Goal: Information Seeking & Learning: Find specific fact

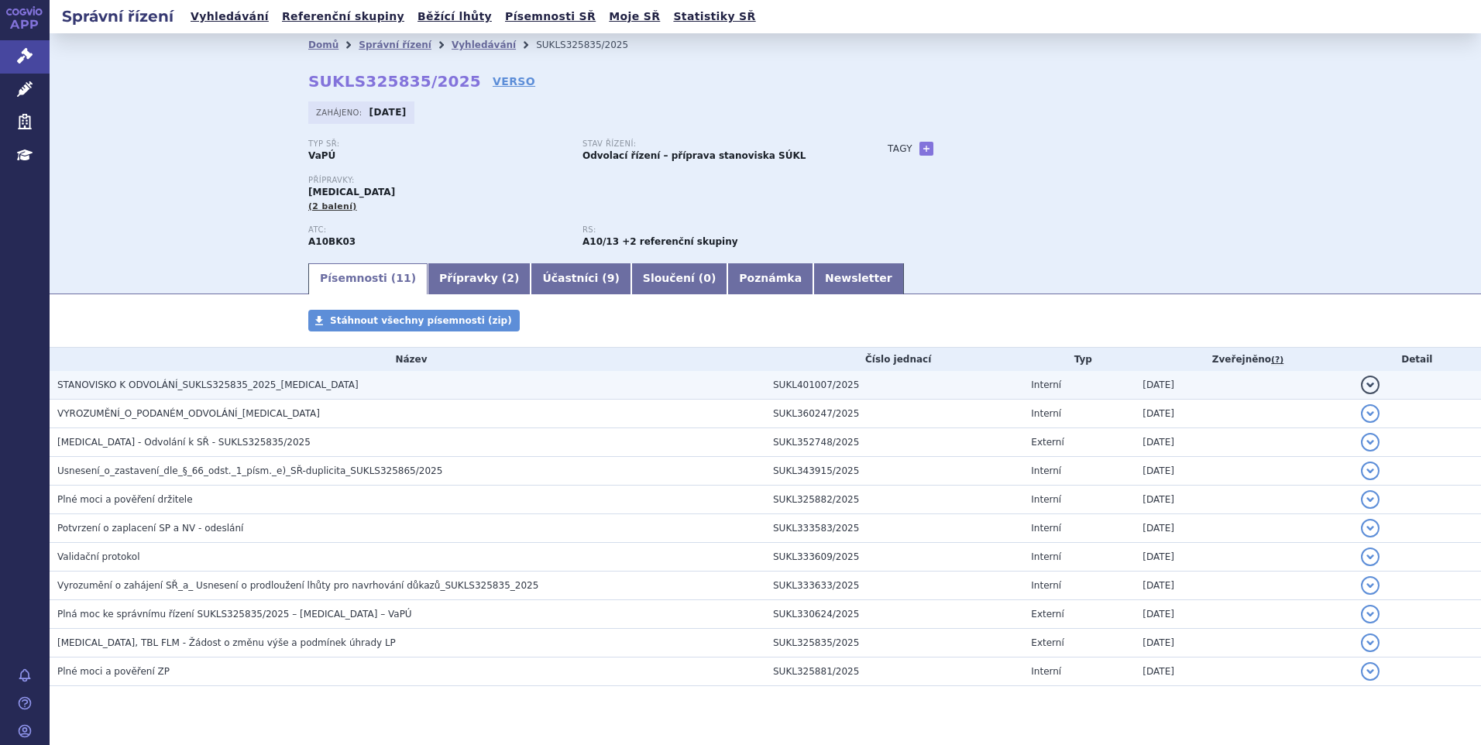
click at [277, 384] on span "STANOVISKO K ODVOLÁNÍ_SUKLS325835_2025_JARDIANCE" at bounding box center [207, 385] width 301 height 11
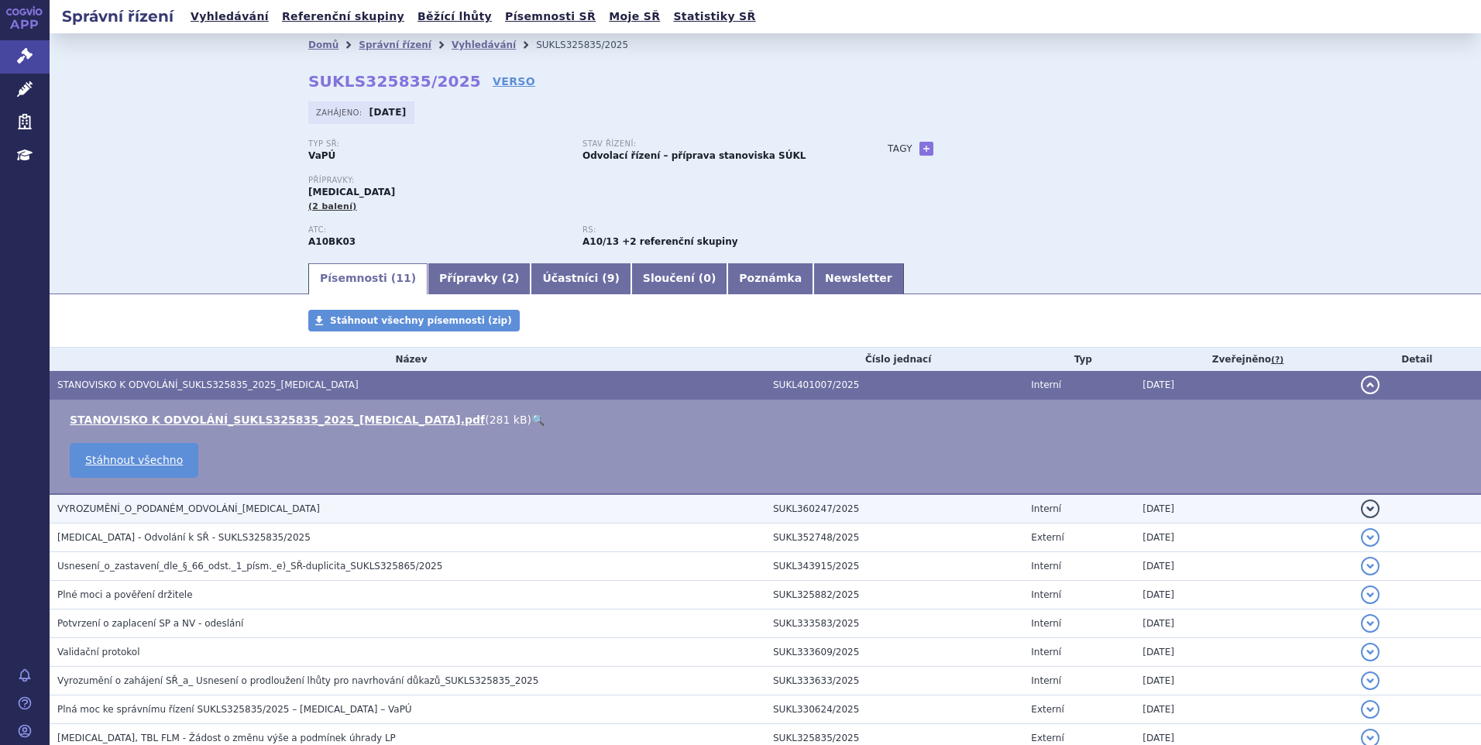
click at [315, 510] on h3 "VYROZUMĚNÍ_O_PODANÉM_ODVOLÁNÍ_JARDIANCE" at bounding box center [411, 508] width 708 height 15
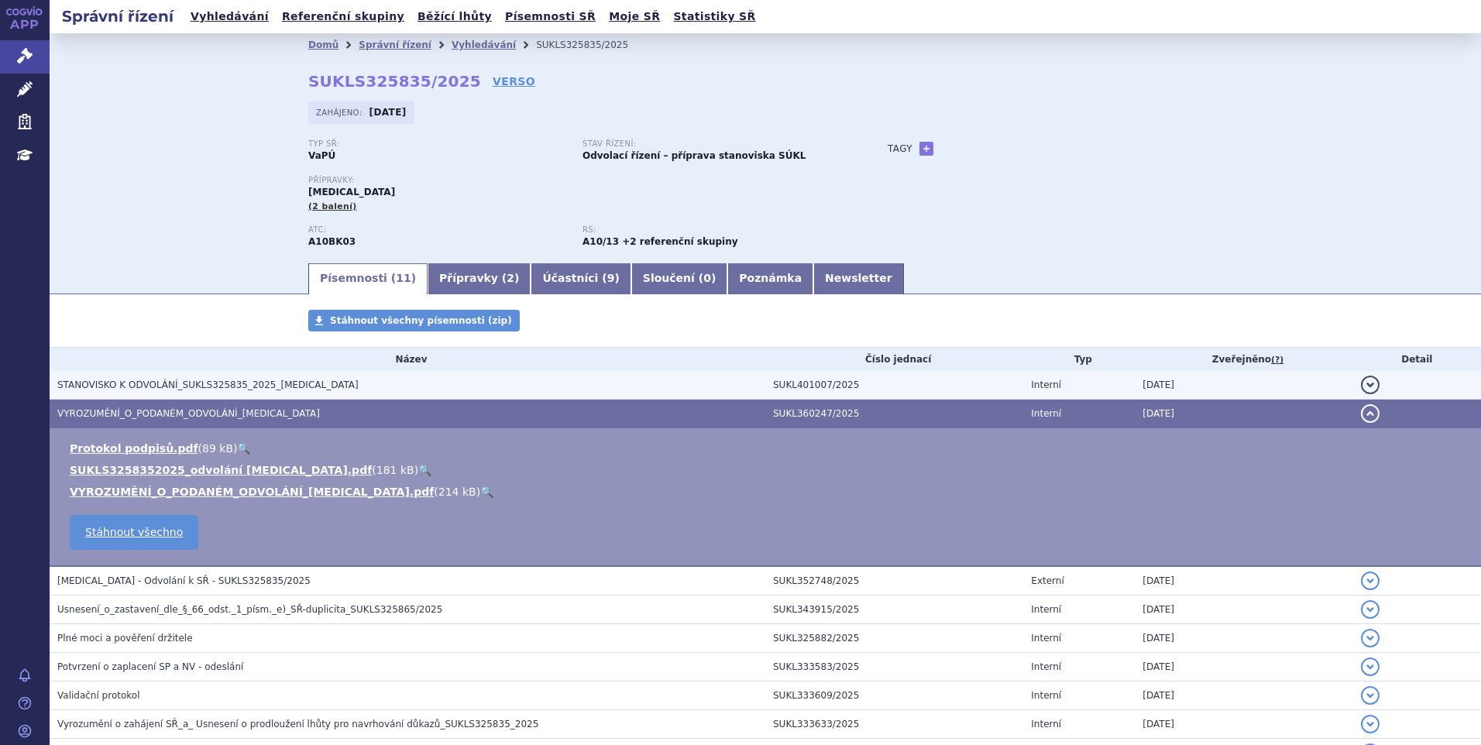
click at [285, 383] on span "STANOVISKO K ODVOLÁNÍ_SUKLS325835_2025_JARDIANCE" at bounding box center [207, 385] width 301 height 11
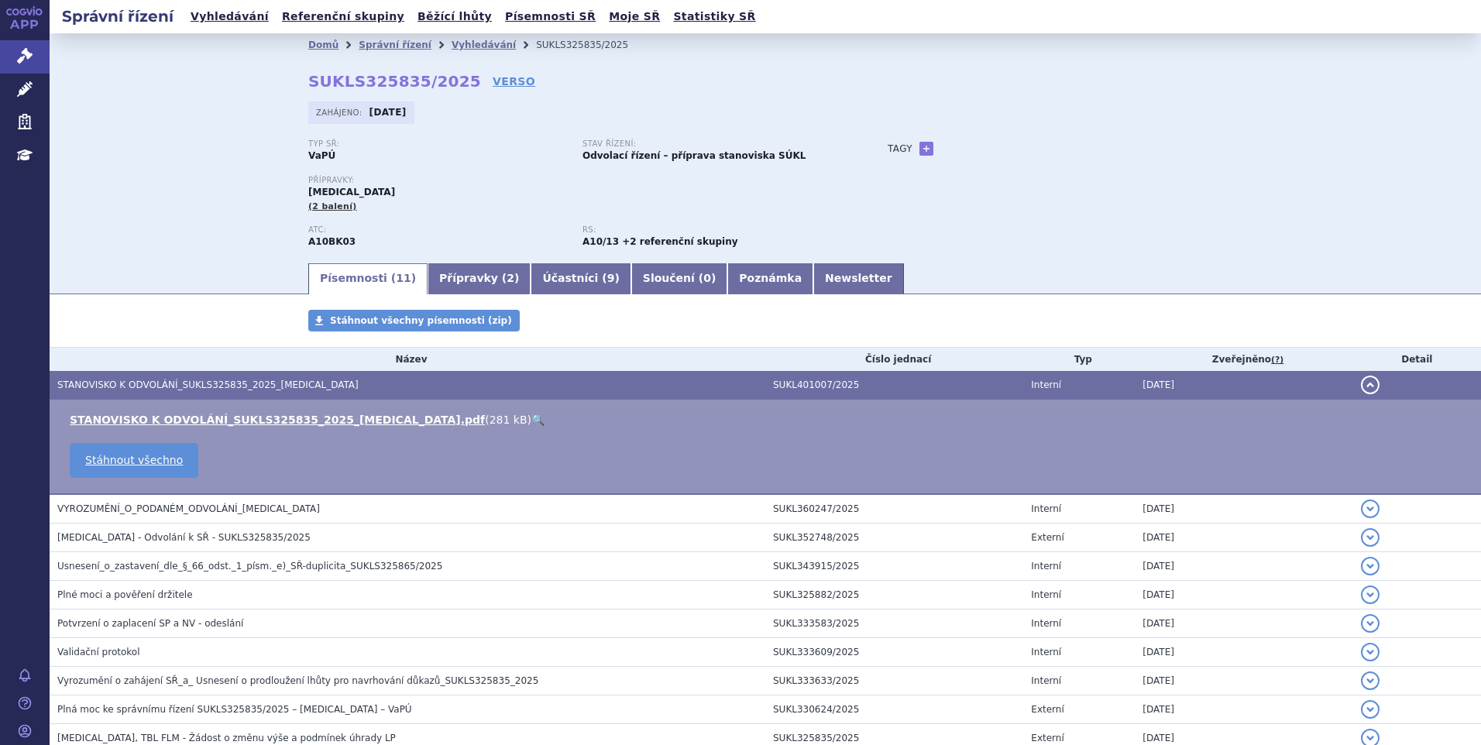
click at [531, 416] on link "🔍" at bounding box center [537, 420] width 13 height 12
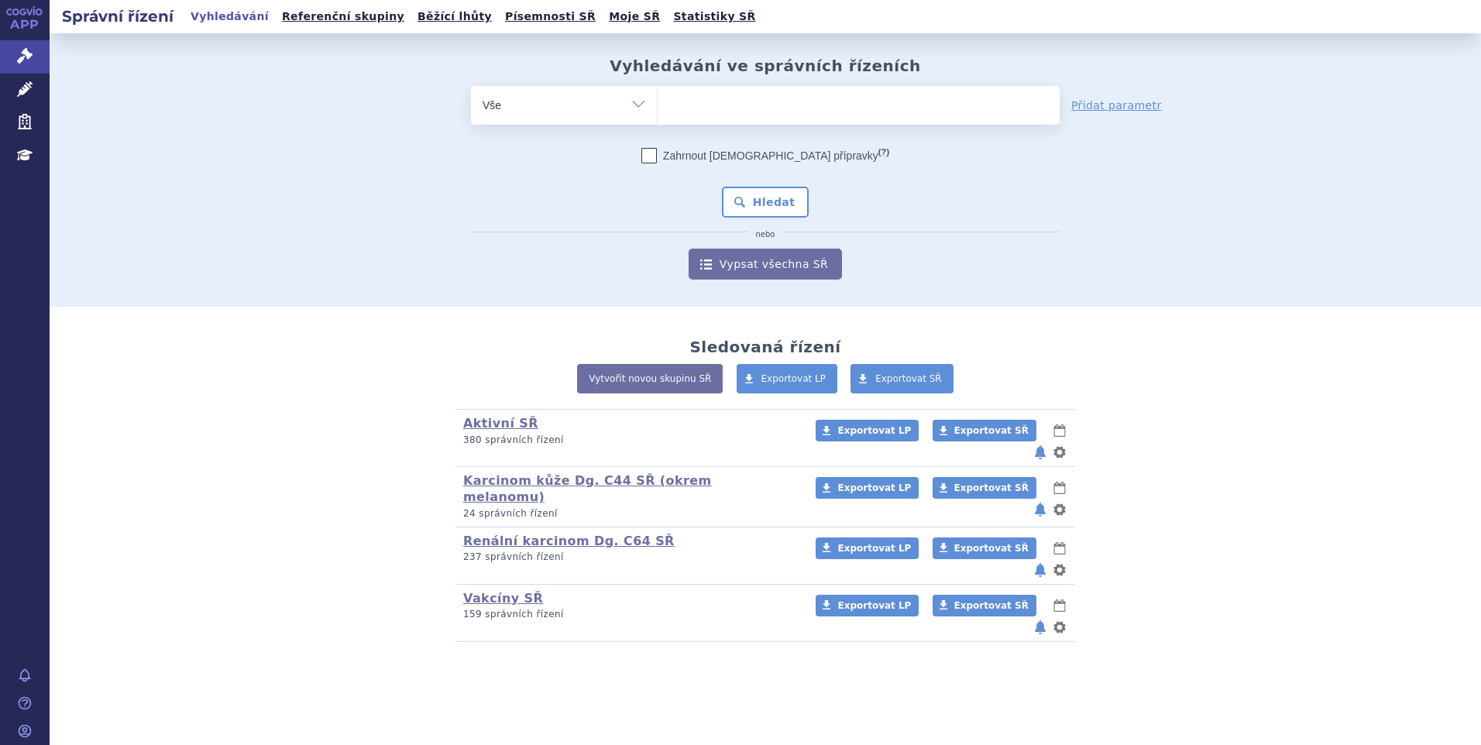
click at [677, 97] on input "search" at bounding box center [673, 103] width 9 height 19
type input "ta"
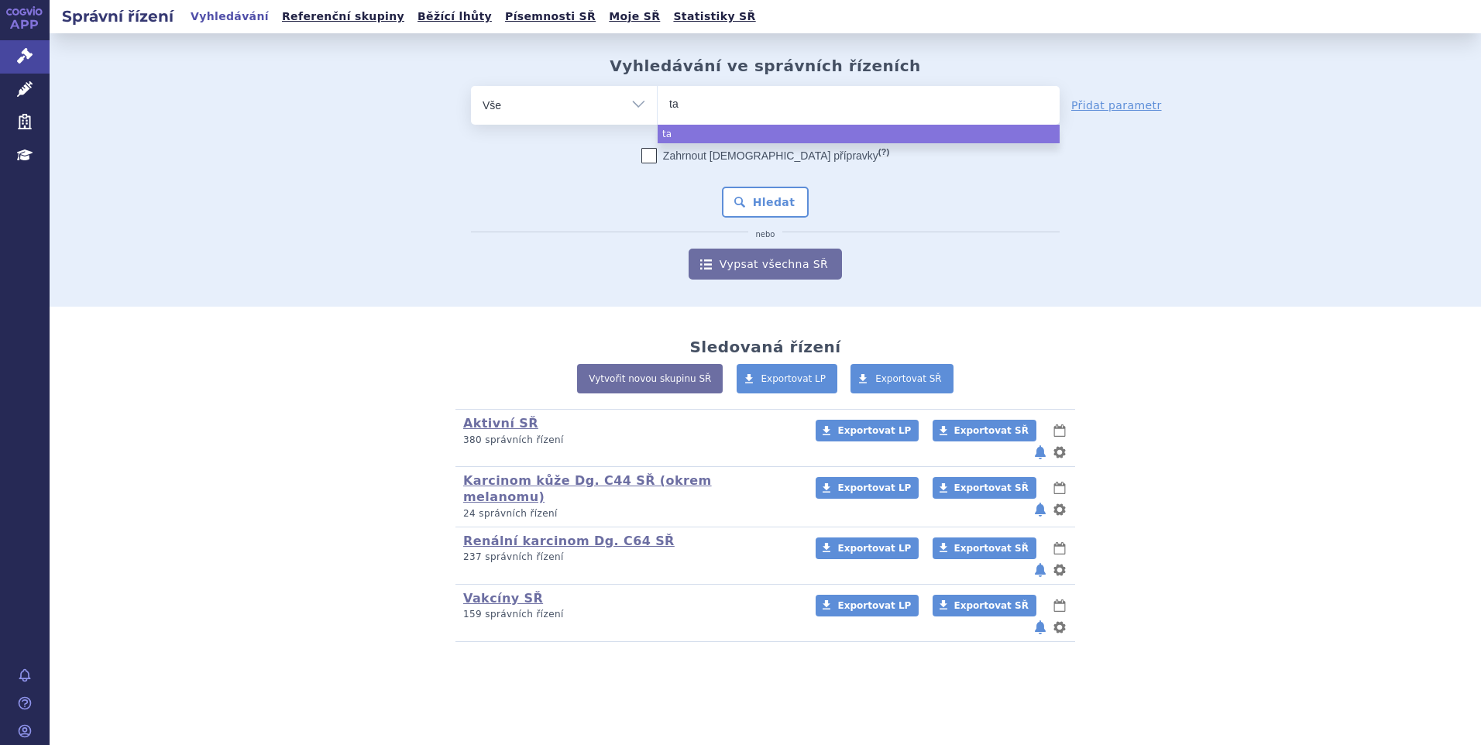
type input "tav"
type input "tavn"
type input "tavne"
type input "tavneo"
type input "tavneos"
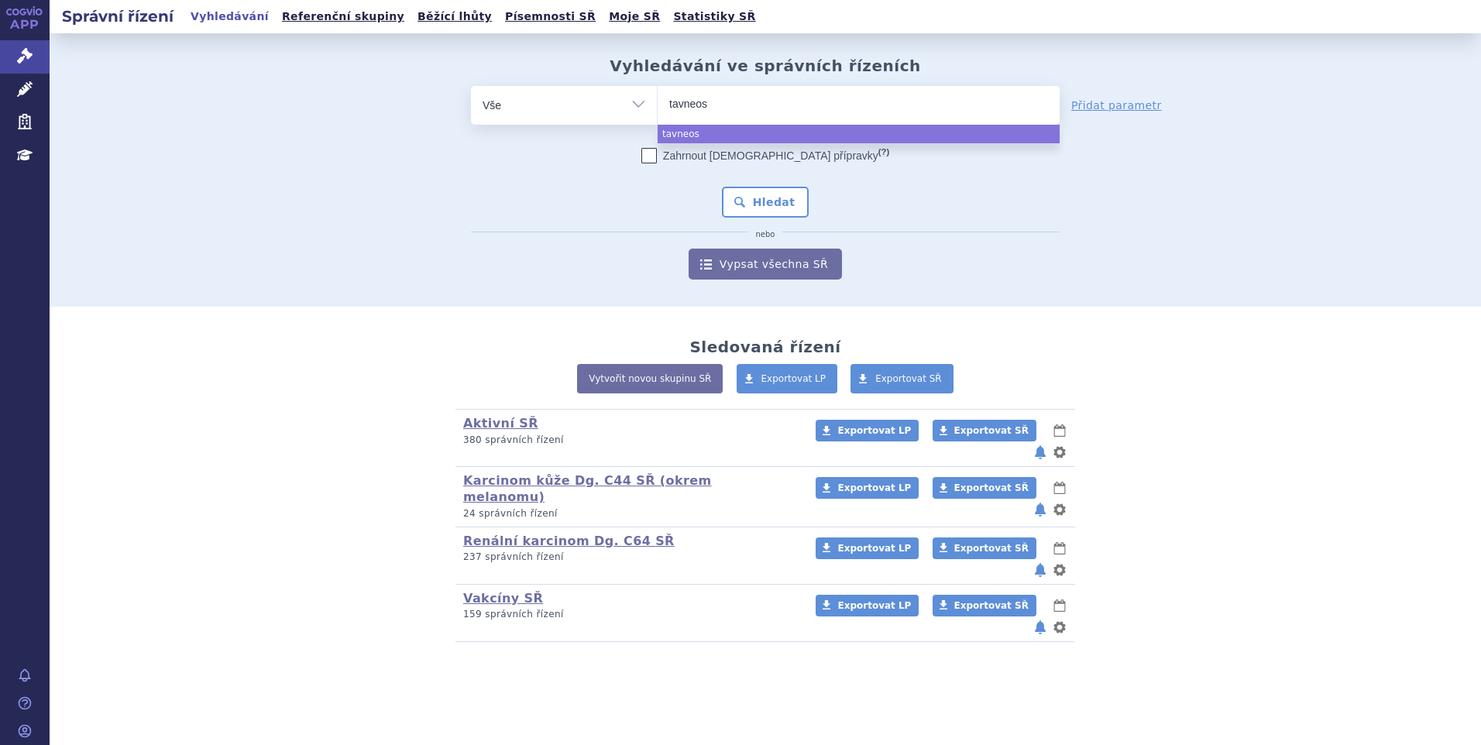
type input "tavneos)"
type input "tavneos"
select select "tavneos"
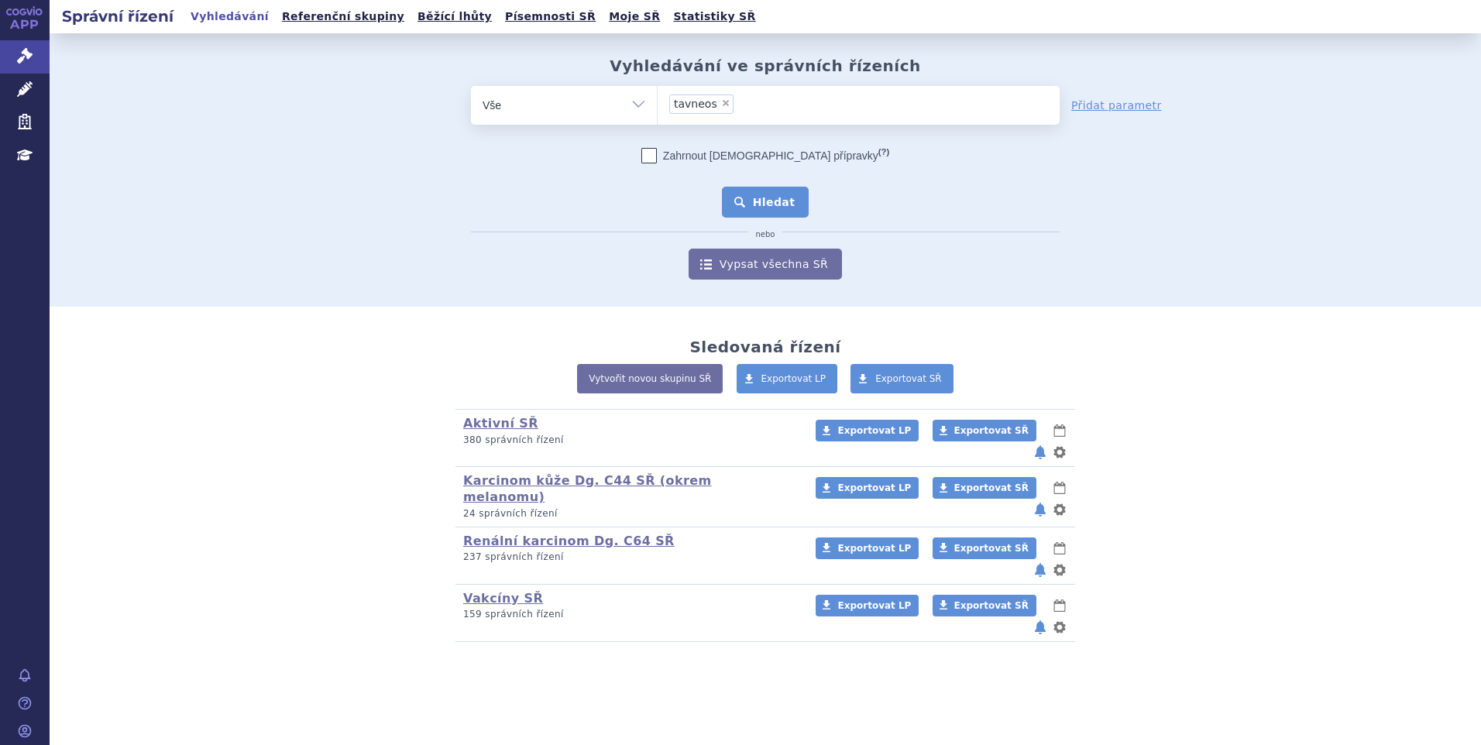
click at [794, 199] on button "Hledat" at bounding box center [766, 202] width 88 height 31
click at [691, 104] on ul at bounding box center [859, 102] width 402 height 33
click at [658, 104] on select at bounding box center [657, 104] width 1 height 39
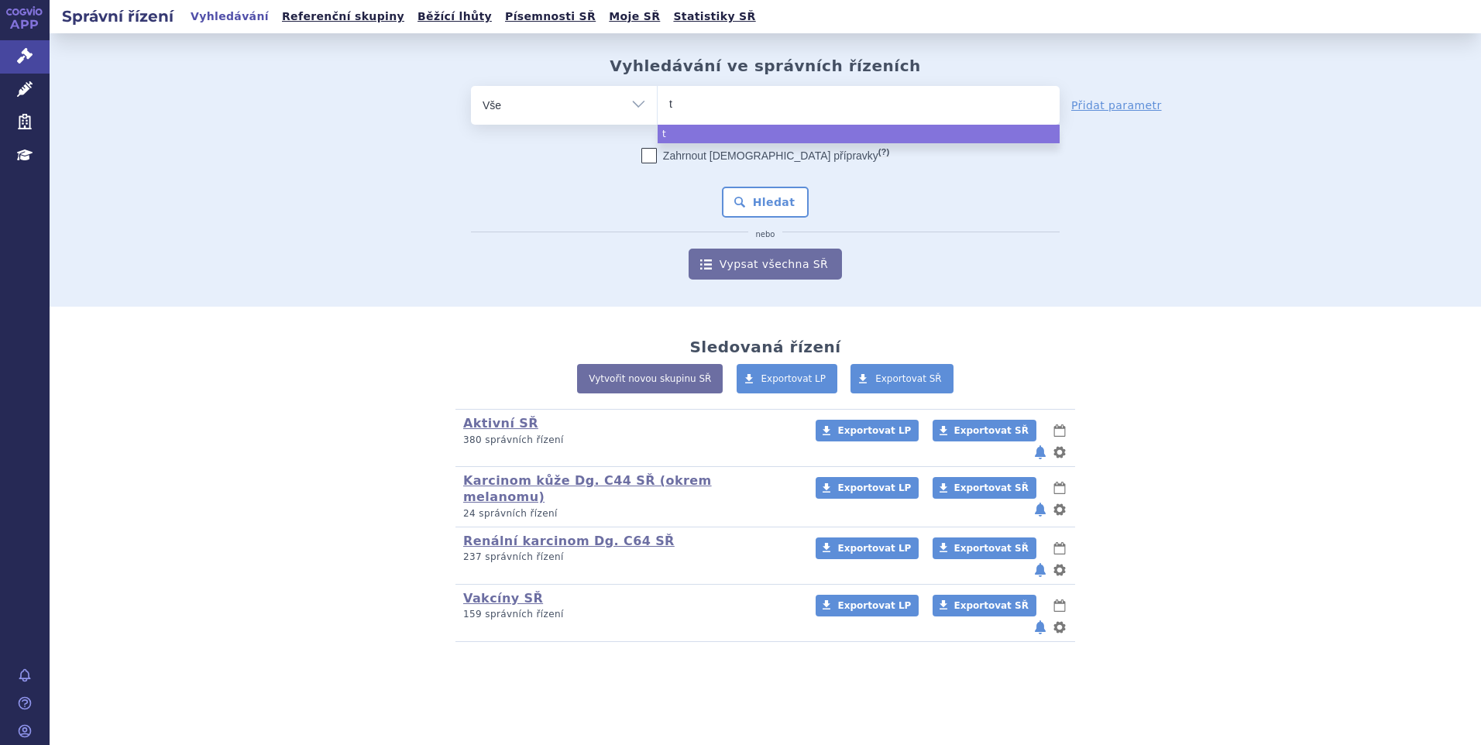
type input "ta"
type input "tavn"
type input "tavne"
type input "tavneos"
select select "tavneos"
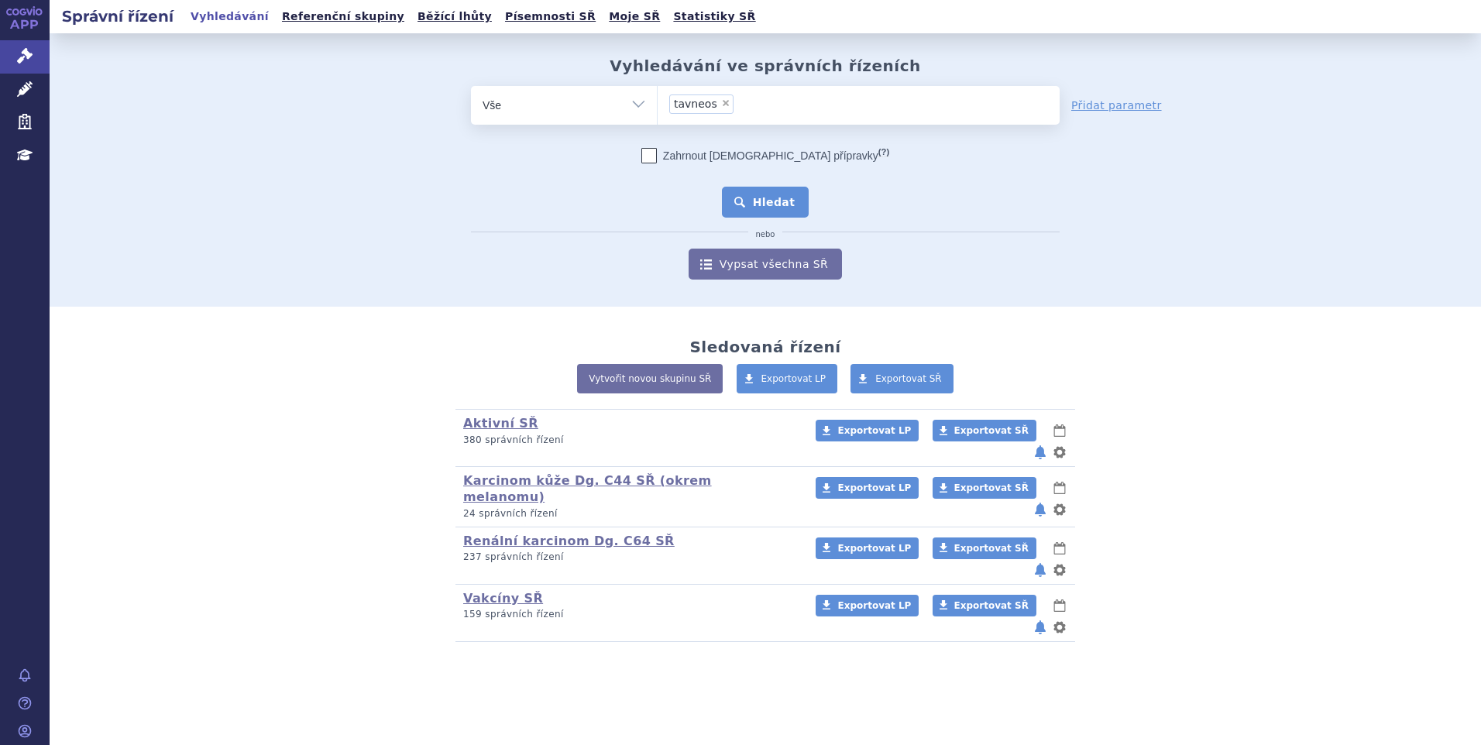
click at [746, 197] on button "Hledat" at bounding box center [766, 202] width 88 height 31
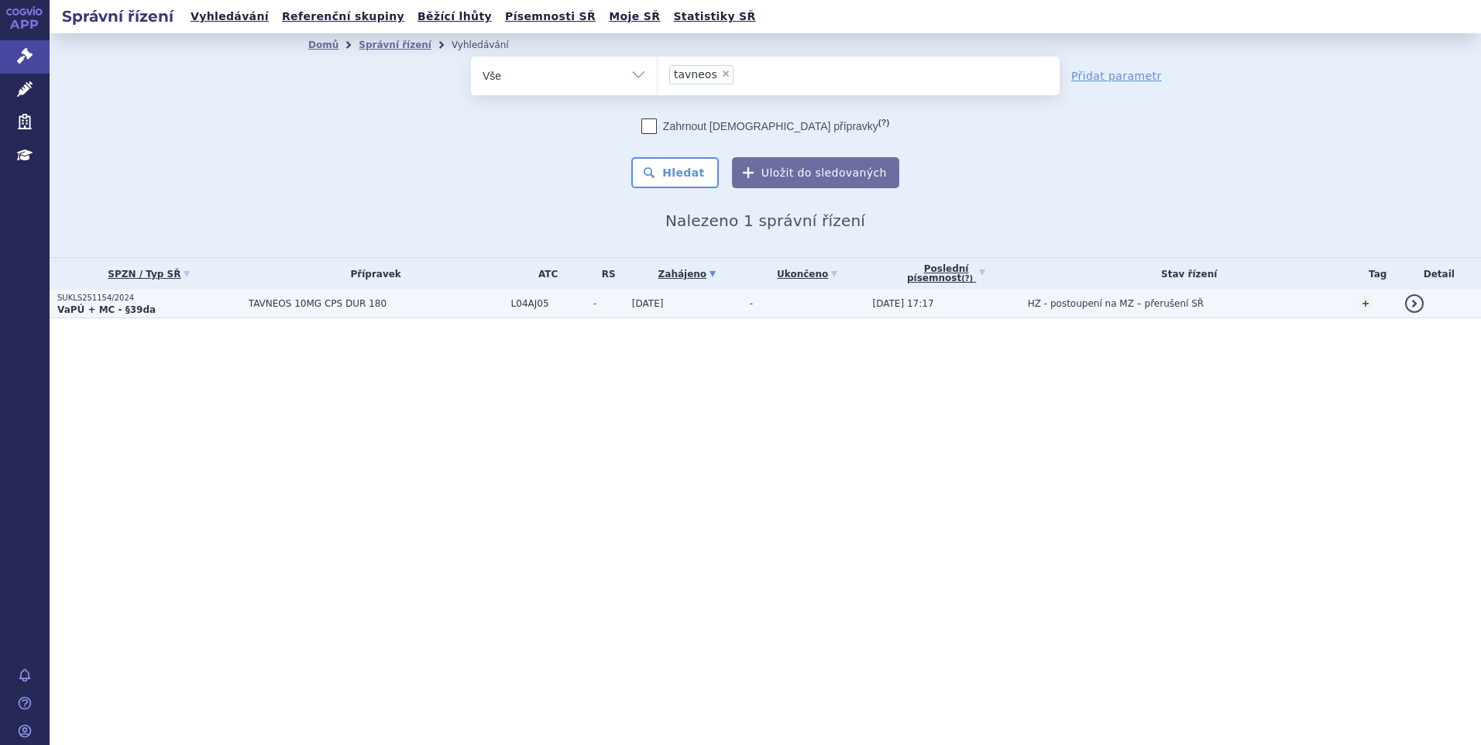
click at [231, 304] on p "VaPÚ + MC - §39da" at bounding box center [149, 310] width 184 height 12
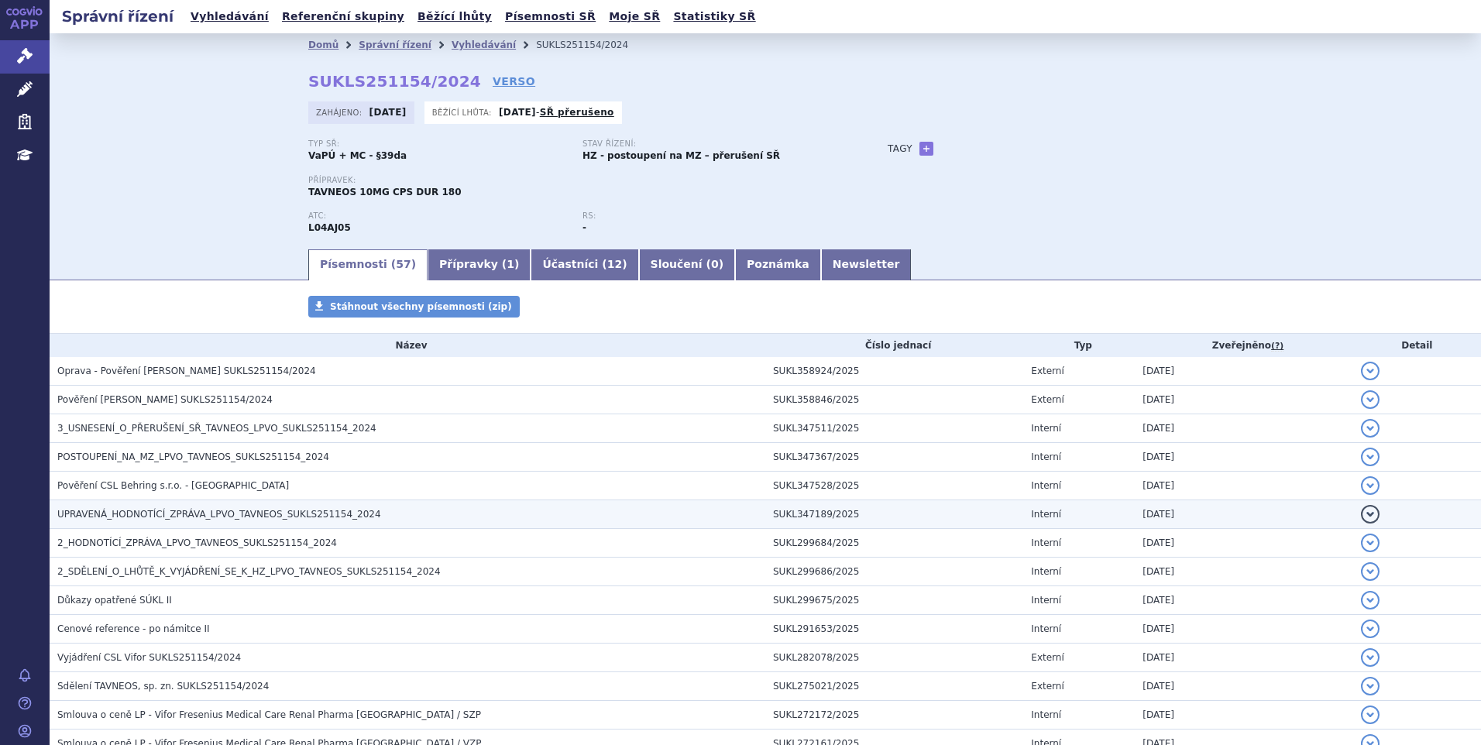
click at [147, 510] on span "UPRAVENÁ_HODNOTÍCÍ_ZPRÁVA_LPVO_TAVNEOS_SUKLS251154_2024" at bounding box center [219, 514] width 324 height 11
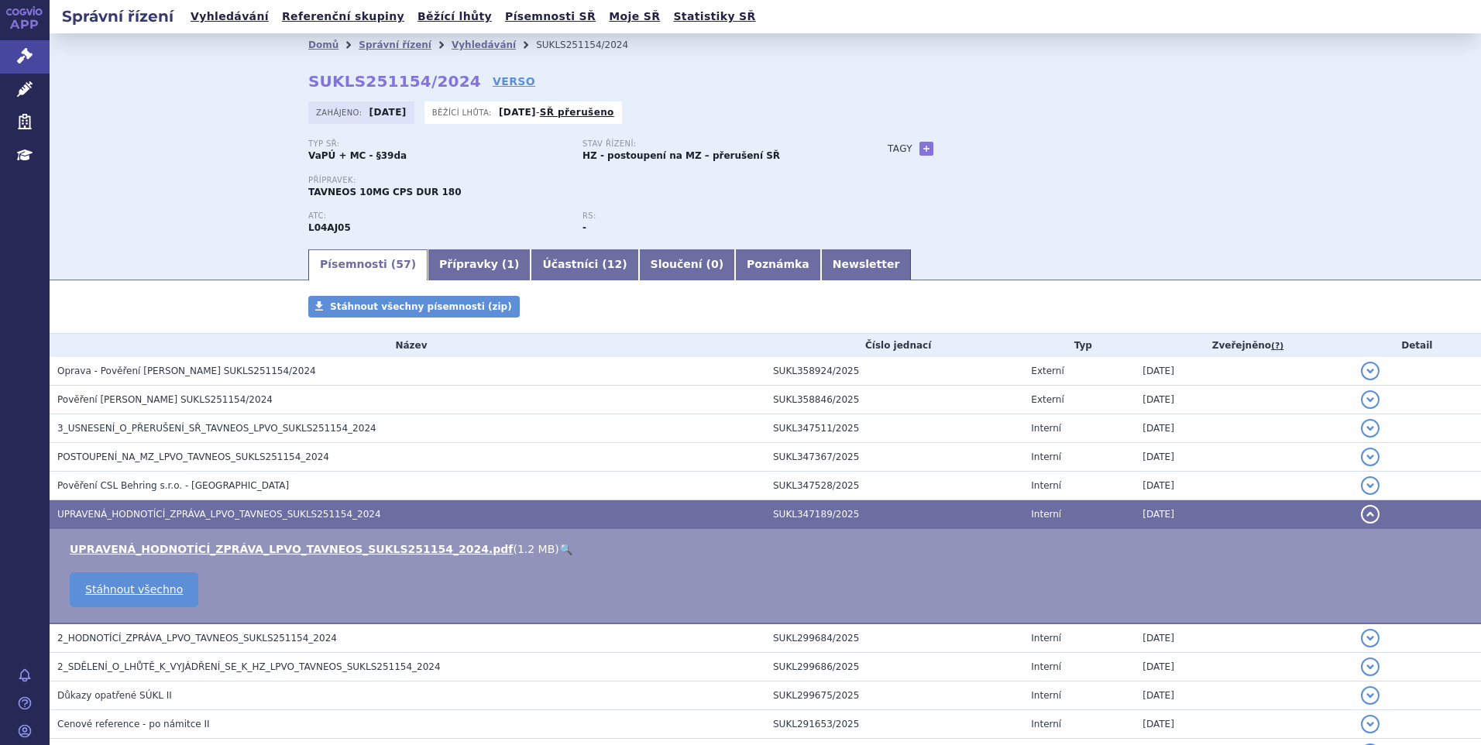
click at [559, 547] on link "🔍" at bounding box center [565, 549] width 13 height 12
